Goal: Transaction & Acquisition: Purchase product/service

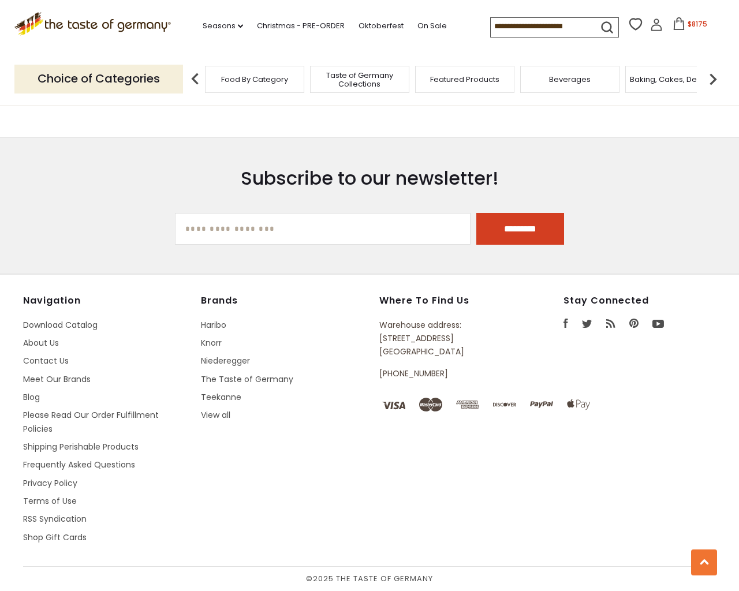
scroll to position [3242, 0]
type input "***"
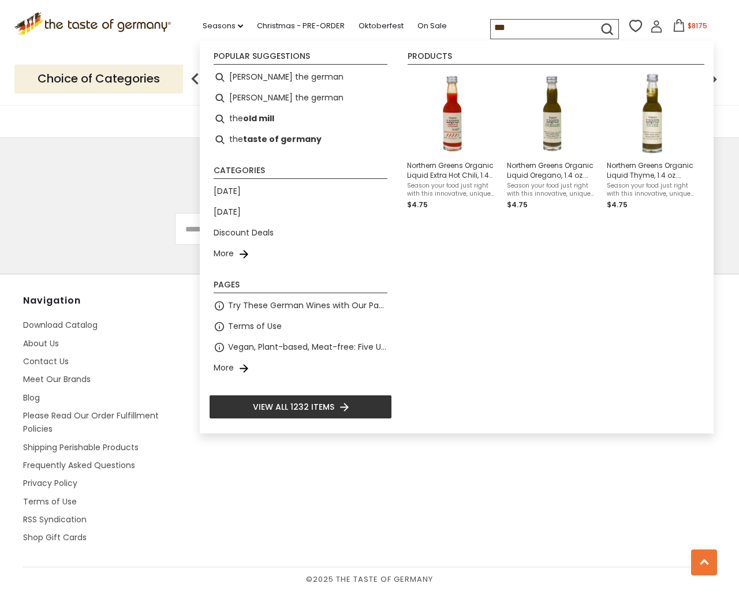
type input "**********"
select select "*********"
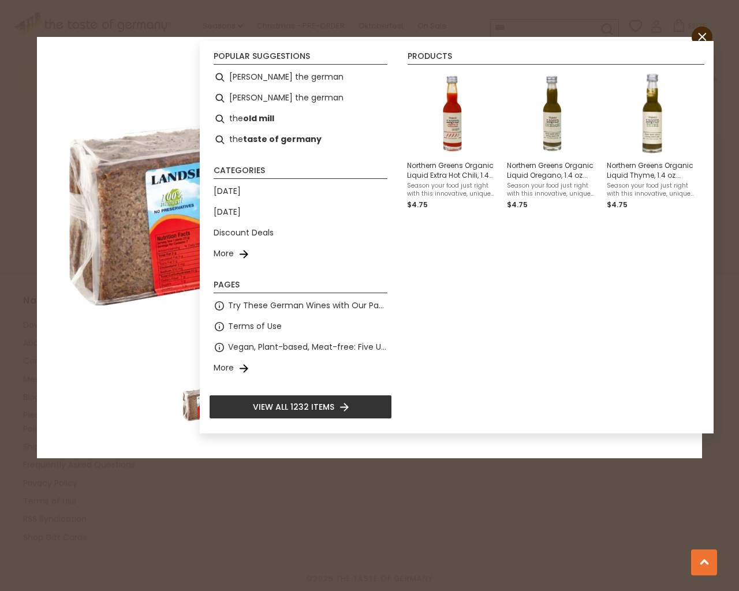
scroll to position [4451, 0]
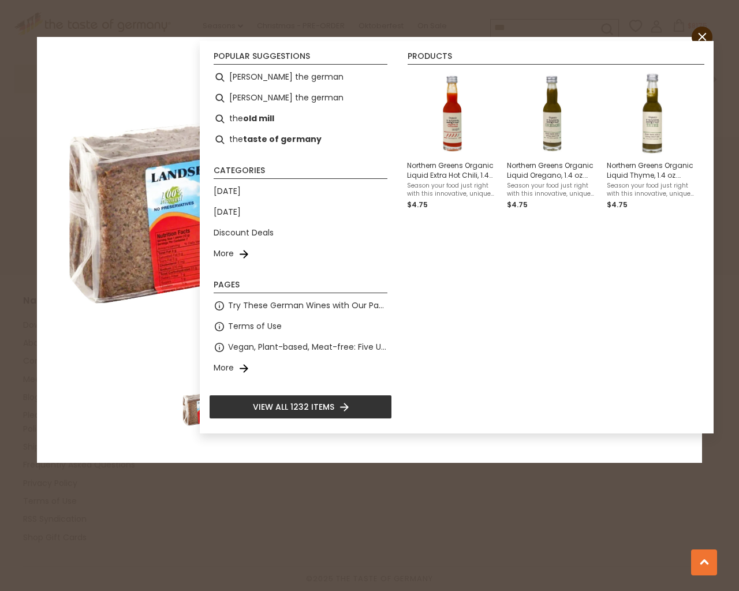
click at [403, 263] on input "*" at bounding box center [426, 279] width 47 height 32
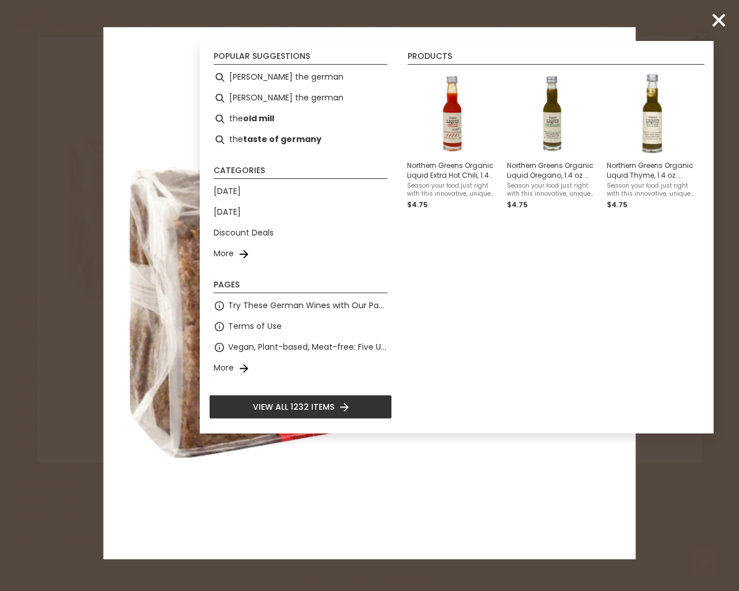
click at [403, 263] on input "*" at bounding box center [426, 279] width 47 height 32
type input "*"
click at [403, 263] on input "*" at bounding box center [426, 279] width 47 height 32
type input "*"
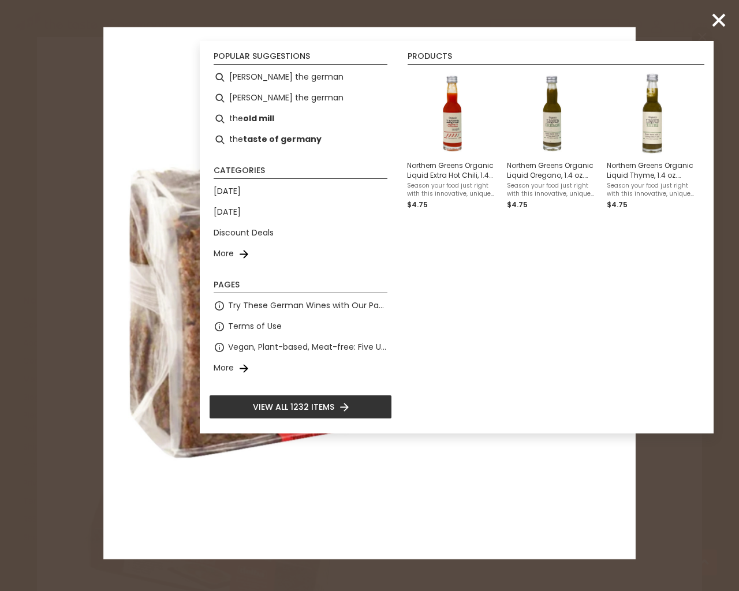
click at [403, 263] on input "*" at bounding box center [426, 279] width 47 height 32
type input "*"
click at [403, 263] on input "*" at bounding box center [426, 279] width 47 height 32
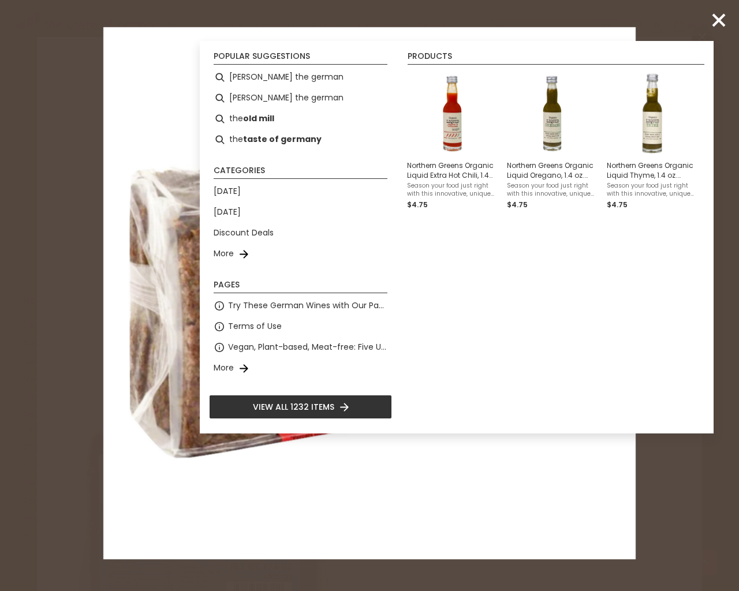
type input "*"
click at [403, 263] on input "*" at bounding box center [426, 279] width 47 height 32
type input "*"
click at [403, 263] on input "*" at bounding box center [426, 279] width 47 height 32
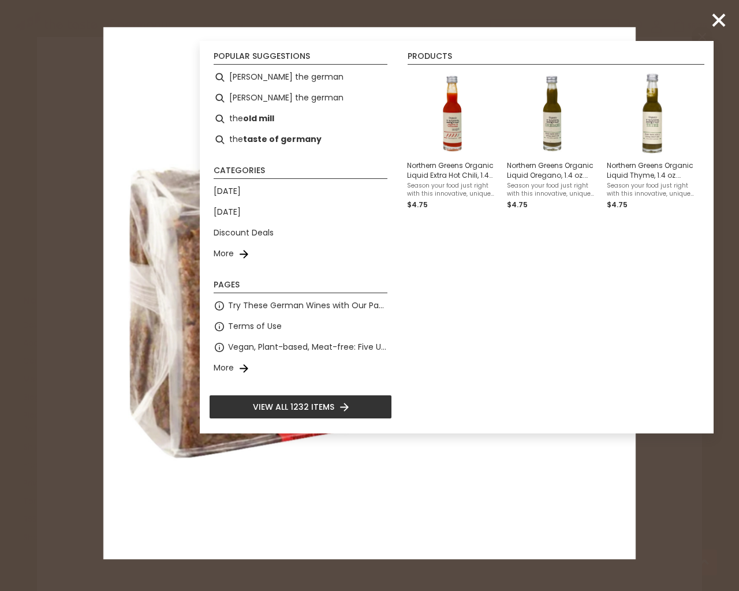
click at [403, 263] on input "*" at bounding box center [426, 279] width 47 height 32
type input "*"
click at [403, 263] on input "*" at bounding box center [426, 279] width 47 height 32
type input "*"
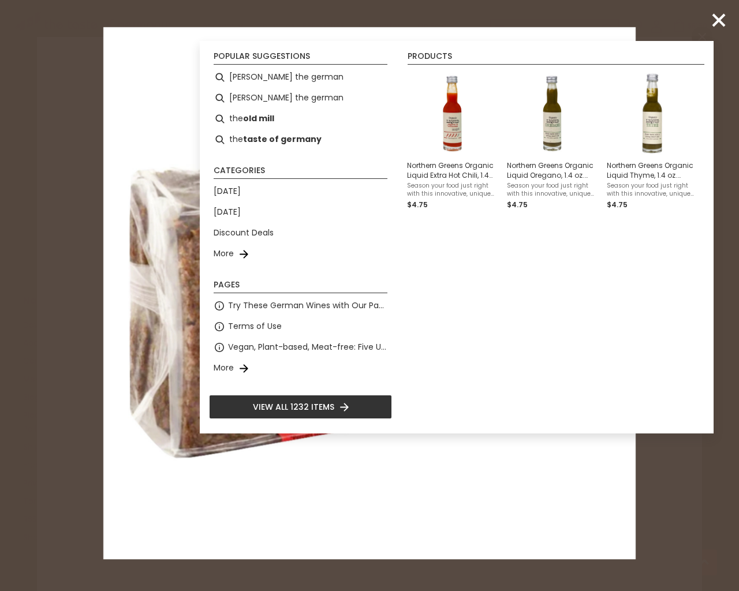
click at [403, 263] on input "*" at bounding box center [426, 279] width 47 height 32
type input "*"
click at [403, 288] on input "*" at bounding box center [426, 304] width 47 height 32
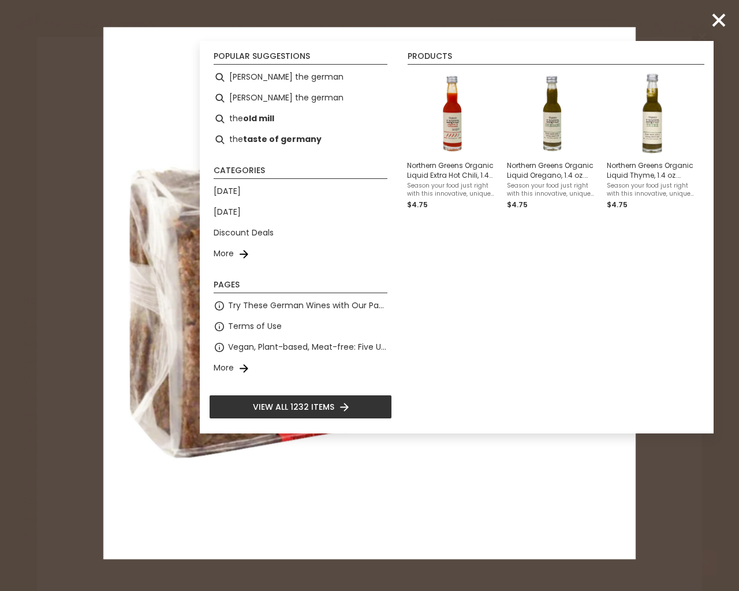
type input "*"
click at [403, 263] on input "*" at bounding box center [426, 279] width 47 height 32
type input "*"
